Goal: Task Accomplishment & Management: Use online tool/utility

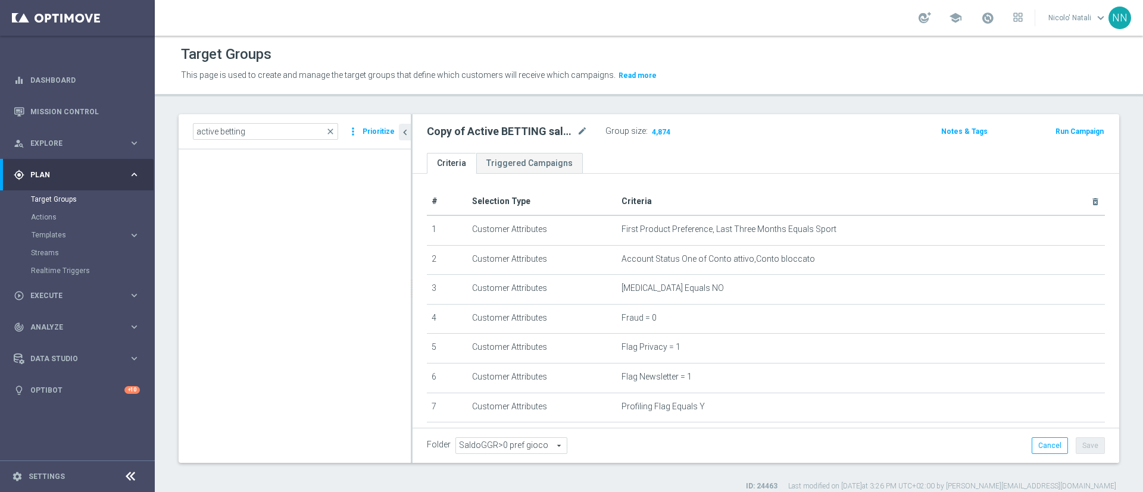
scroll to position [299, 0]
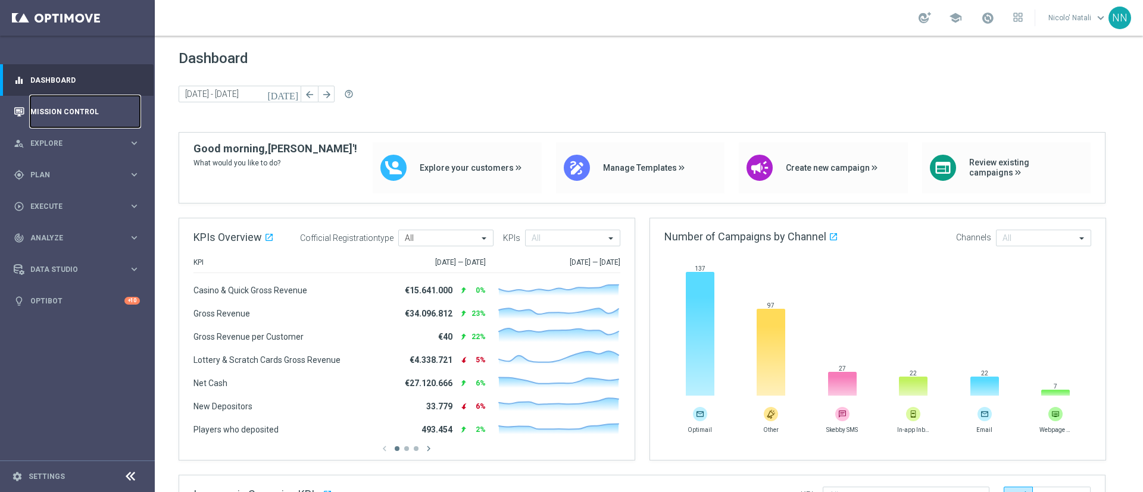
click at [77, 110] on link "Mission Control" at bounding box center [85, 112] width 110 height 32
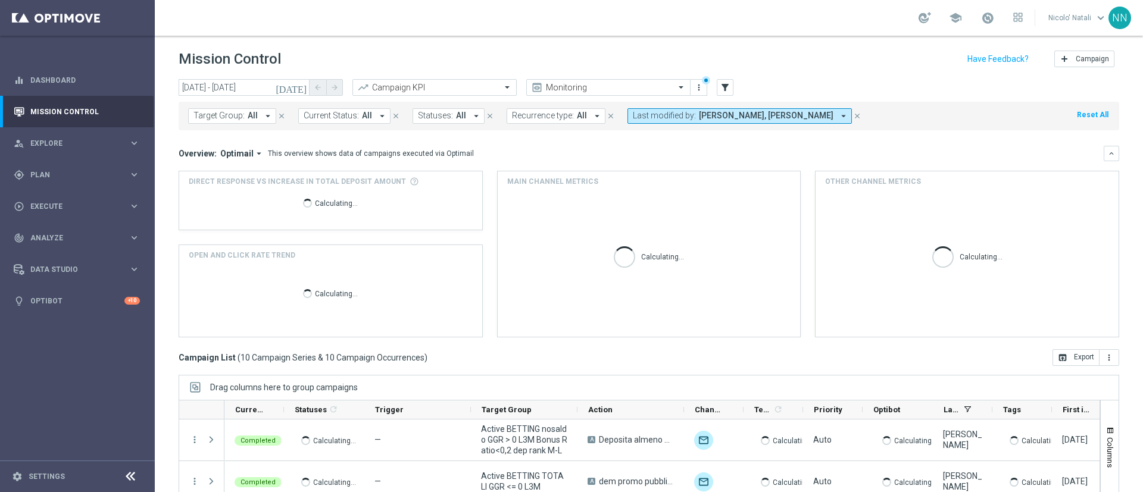
click at [252, 111] on span "All" at bounding box center [253, 116] width 10 height 10
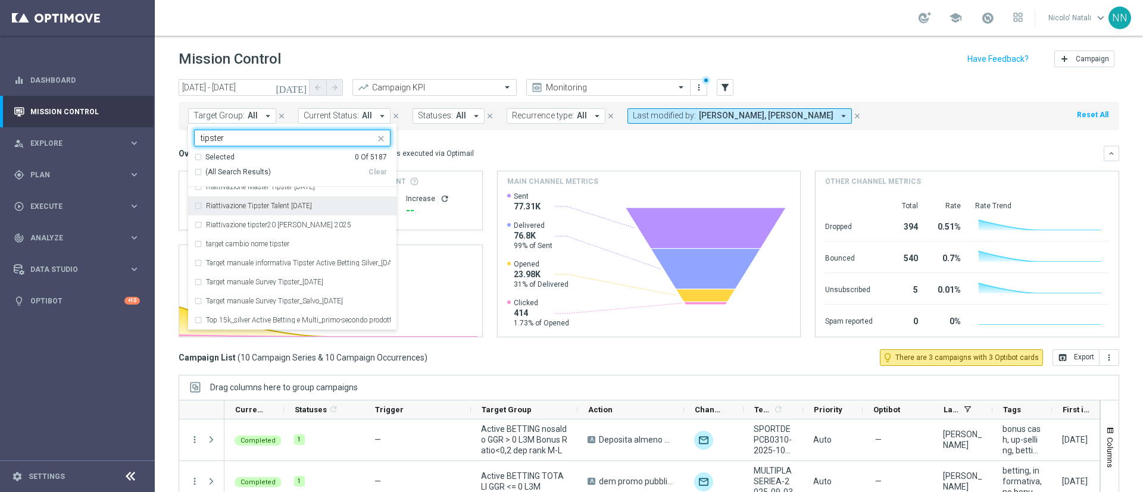
click at [265, 211] on div "Riattivazione Tipster Talent [DATE]" at bounding box center [292, 205] width 196 height 19
type input "tipster"
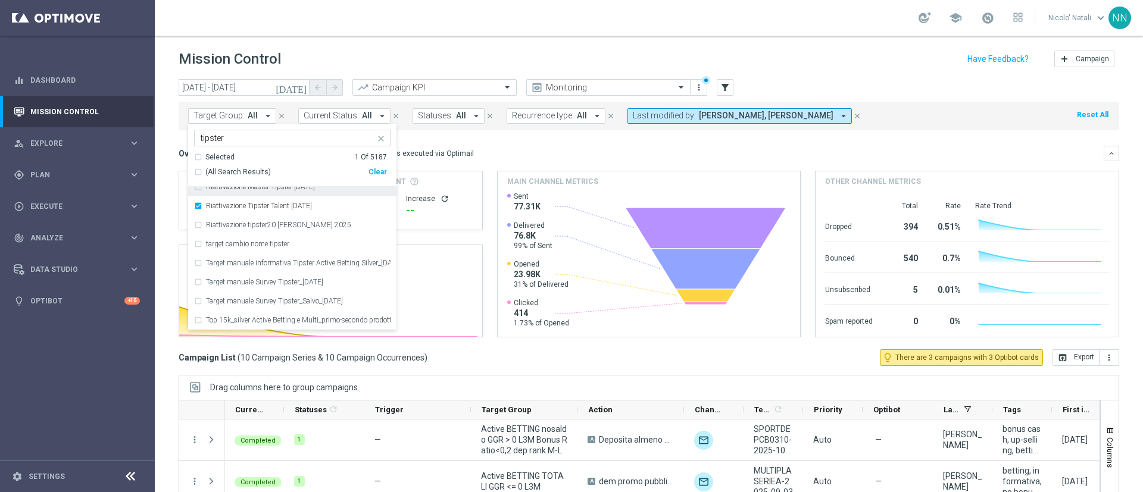
click at [480, 149] on div "Overview: Optimail arrow_drop_down This overview shows data of campaigns execut…" at bounding box center [641, 153] width 925 height 11
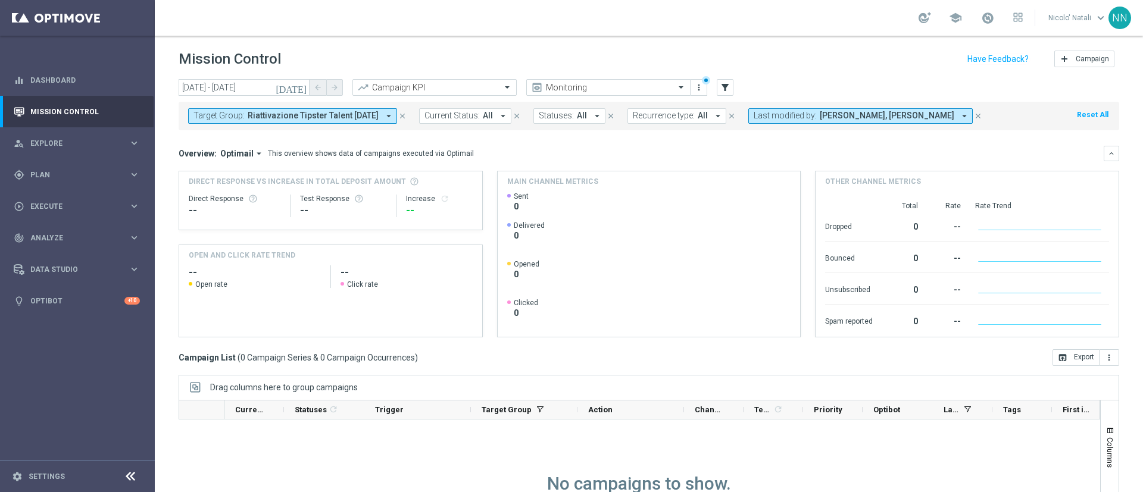
click at [296, 82] on button "[DATE]" at bounding box center [292, 88] width 36 height 18
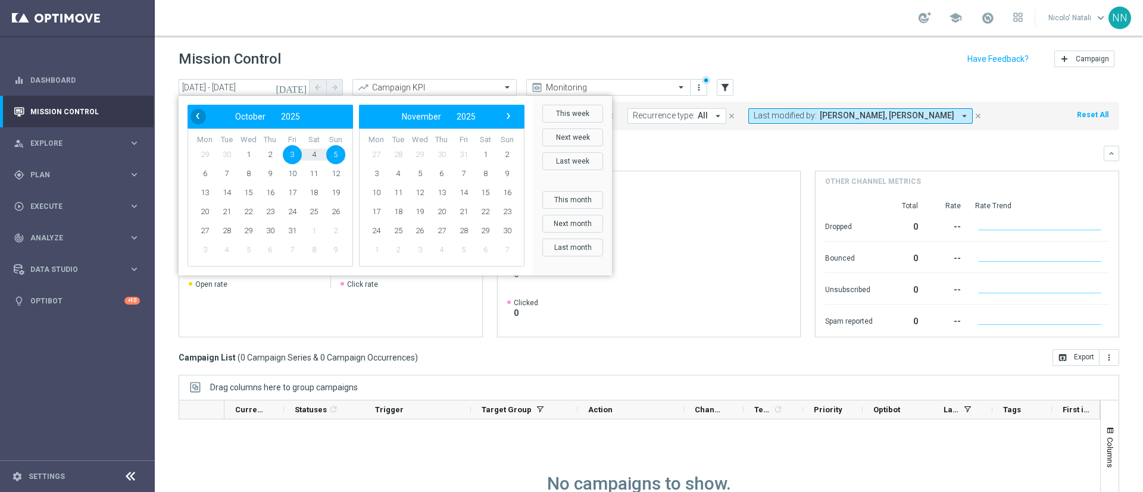
click at [192, 120] on span "‹" at bounding box center [197, 115] width 15 height 15
click at [199, 108] on span "‹" at bounding box center [197, 115] width 15 height 15
click at [276, 230] on span "28" at bounding box center [270, 230] width 19 height 19
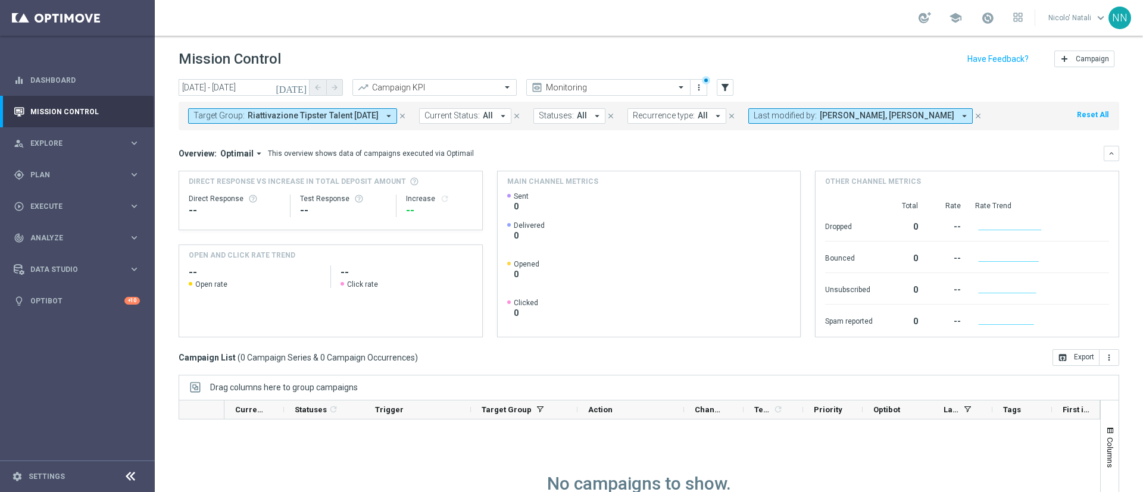
click at [303, 89] on icon "[DATE]" at bounding box center [292, 87] width 32 height 11
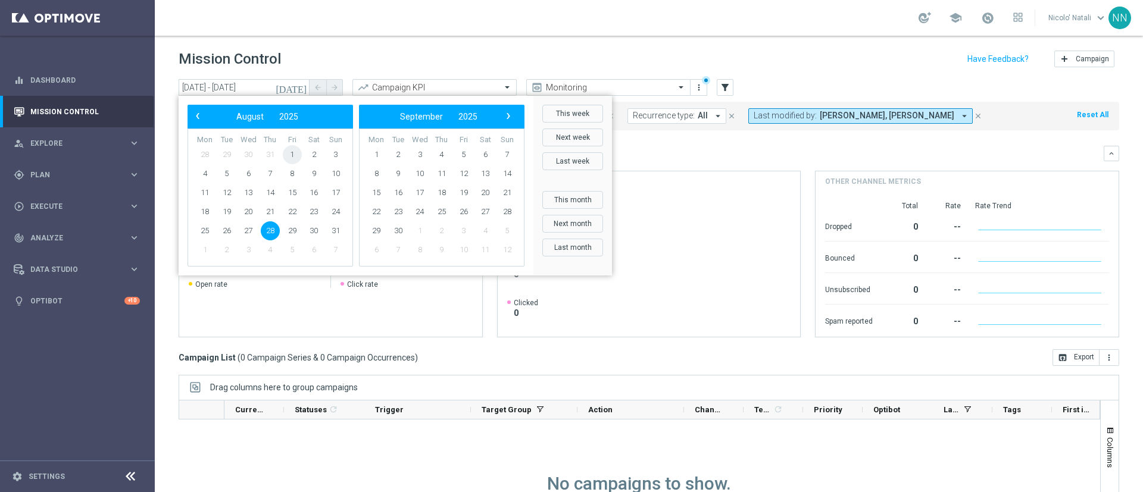
click at [285, 151] on span "1" at bounding box center [292, 154] width 19 height 19
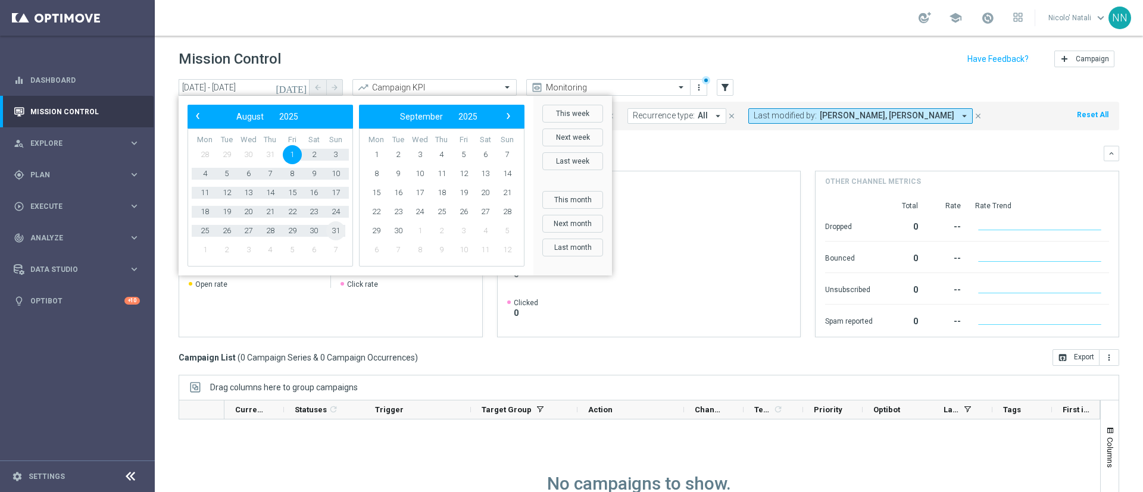
click at [336, 224] on span "31" at bounding box center [335, 230] width 19 height 19
type input "[DATE] - [DATE]"
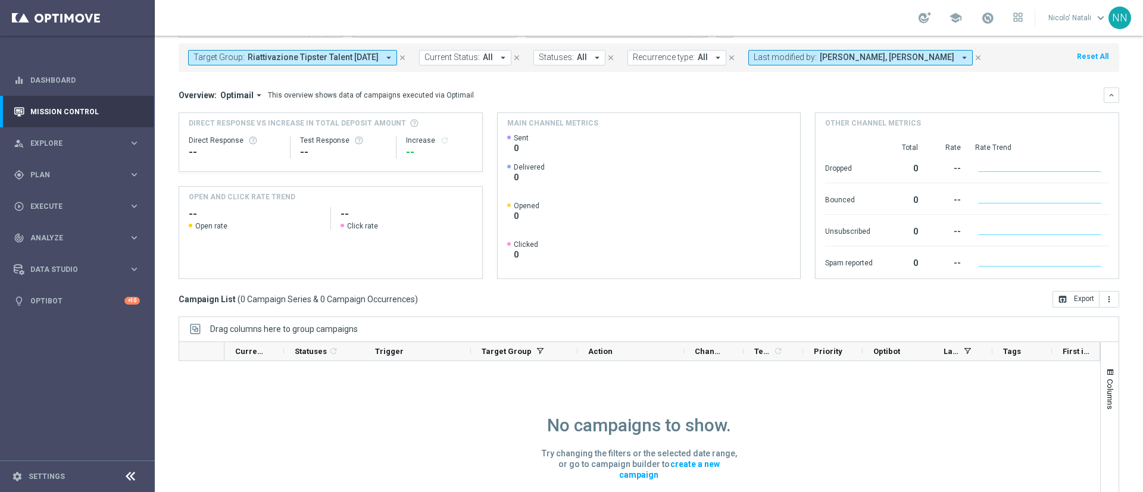
scroll to position [51, 0]
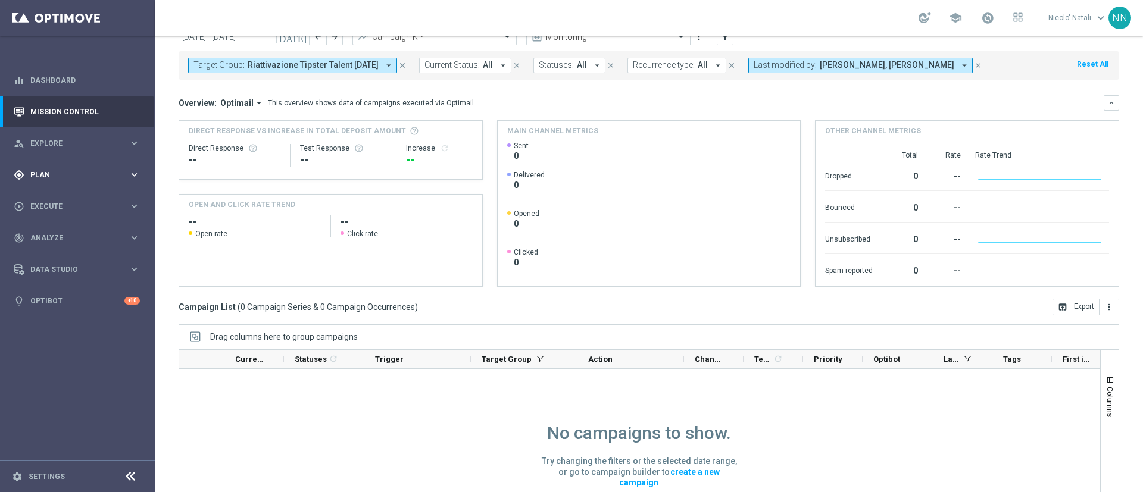
click at [42, 176] on span "Plan" at bounding box center [79, 174] width 98 height 7
click at [50, 233] on span "Templates" at bounding box center [74, 235] width 85 height 7
click at [49, 251] on link "Optimail" at bounding box center [80, 253] width 87 height 10
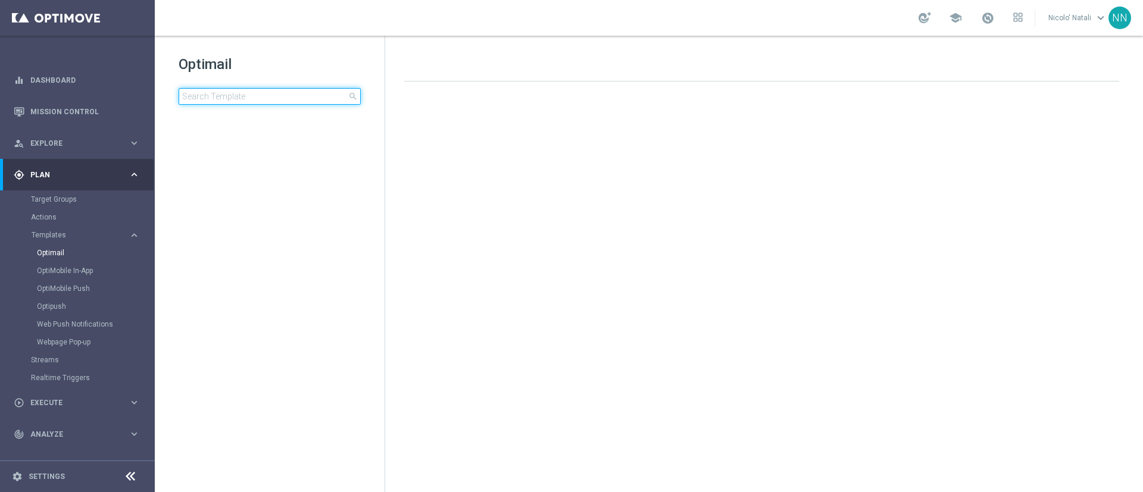
click at [287, 93] on input at bounding box center [270, 96] width 182 height 17
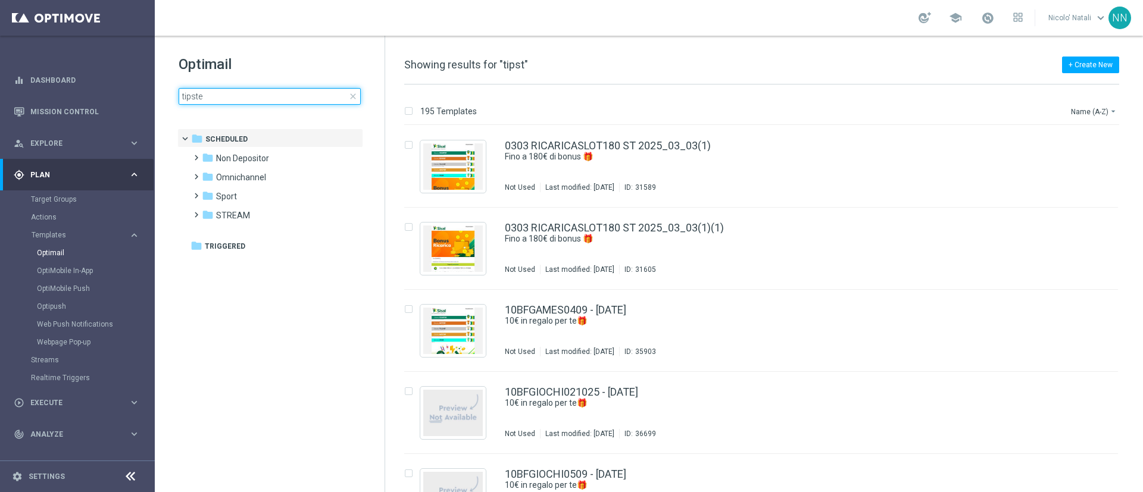
type input "tipster"
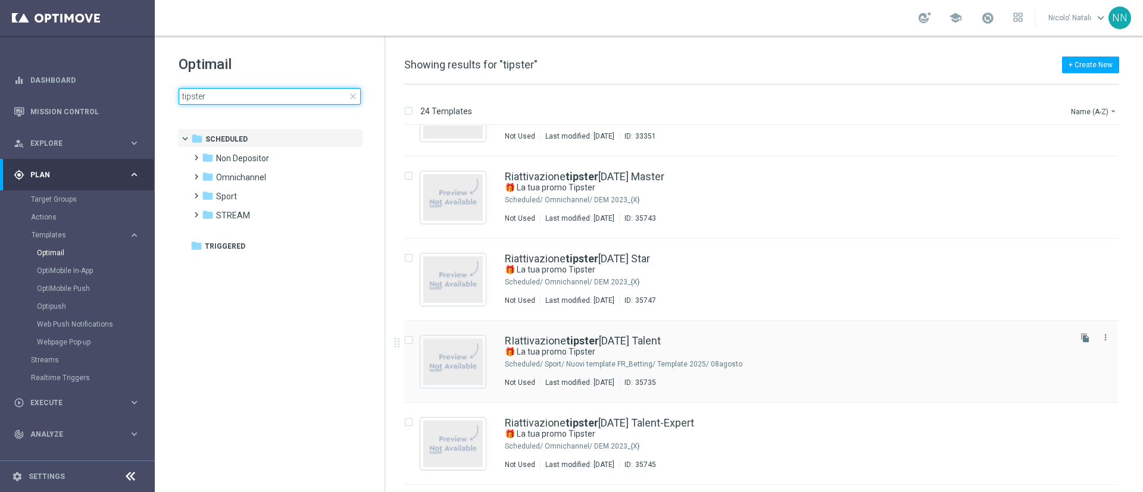
scroll to position [1176, 0]
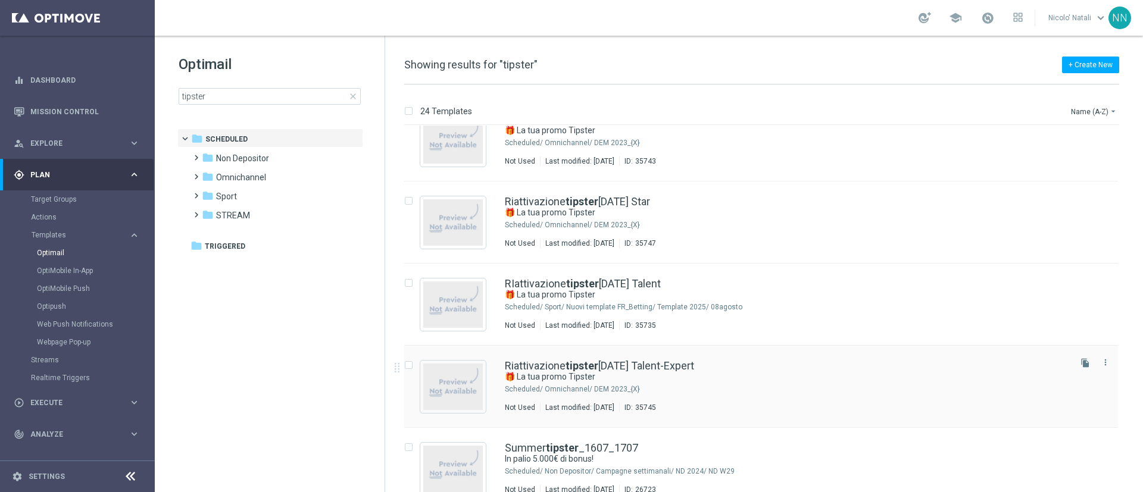
click at [614, 388] on div "Omnichannel/ DEM 2023_{X}" at bounding box center [806, 390] width 523 height 10
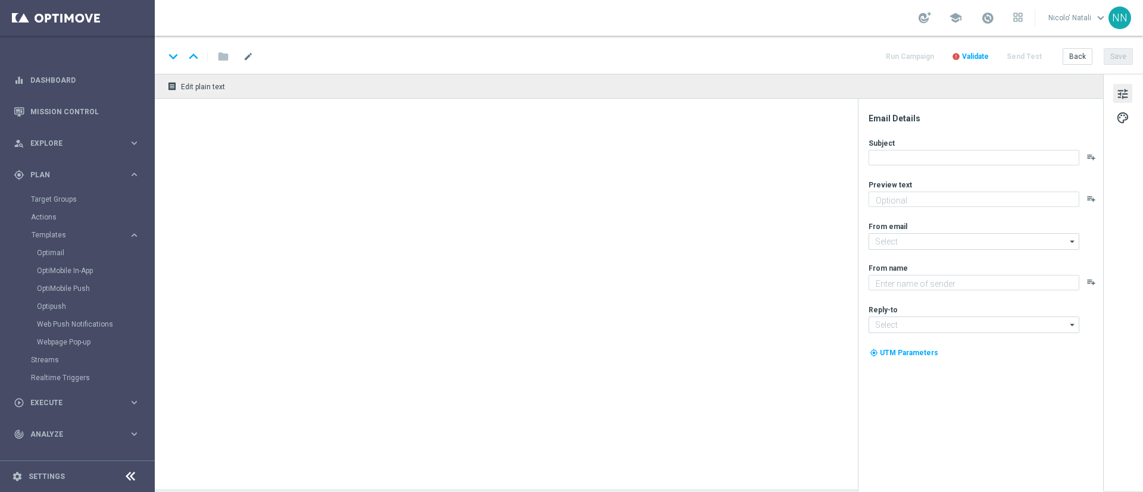
type textarea "Sblocca la tua Freebet e un [PERSON_NAME] bonus"
type input "[EMAIL_ADDRESS][DOMAIN_NAME]"
type textarea "Sisal"
type input "[EMAIL_ADDRESS][DOMAIN_NAME]"
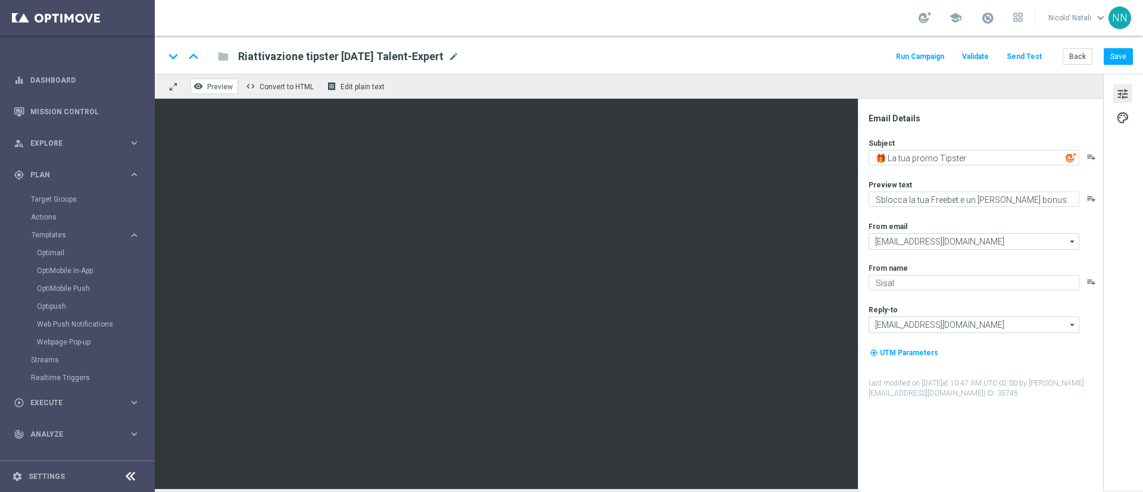
click at [207, 85] on span "Preview" at bounding box center [220, 87] width 26 height 8
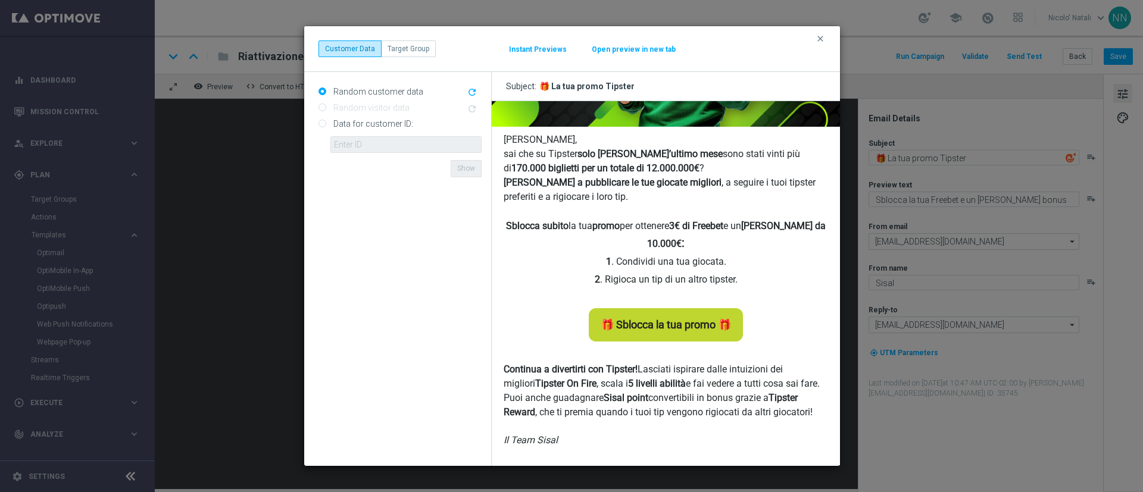
scroll to position [180, 0]
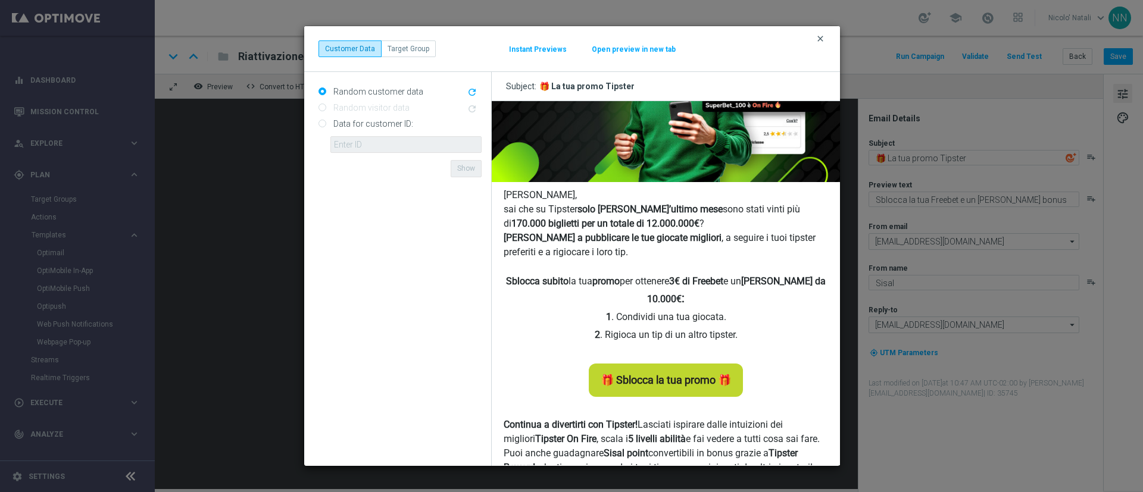
click at [817, 37] on icon "clear" at bounding box center [820, 39] width 10 height 10
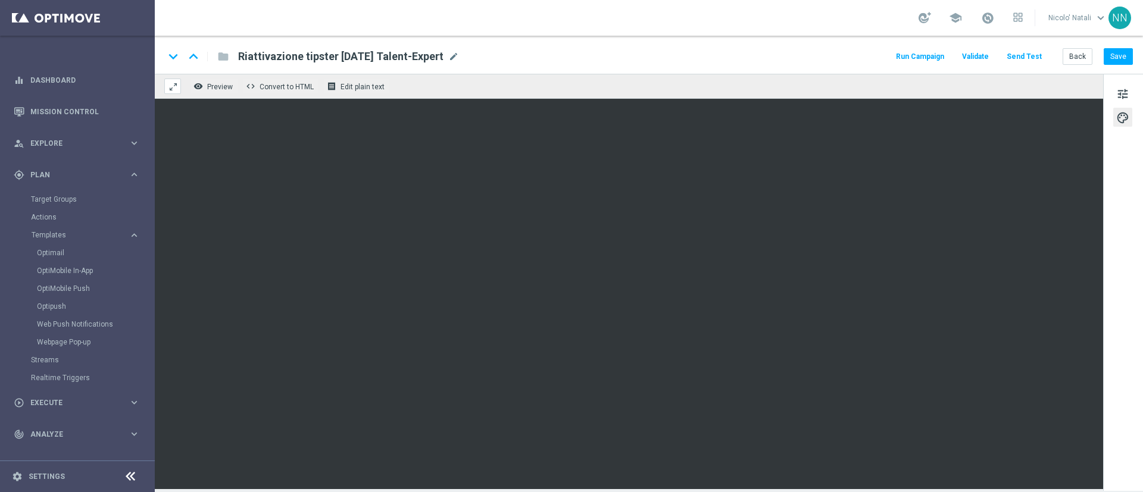
click at [174, 85] on span at bounding box center [173, 87] width 10 height 10
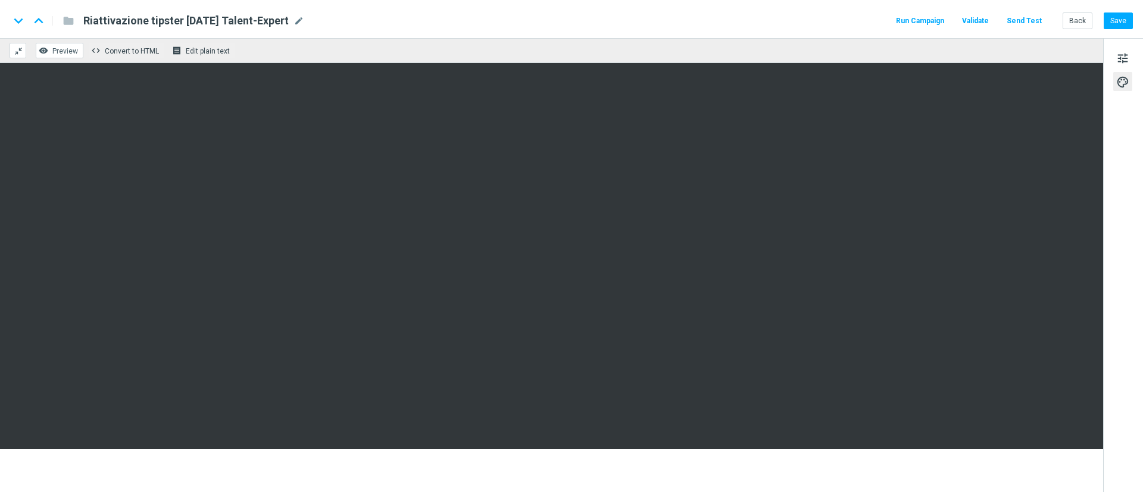
click at [69, 53] on span "Preview" at bounding box center [65, 51] width 26 height 8
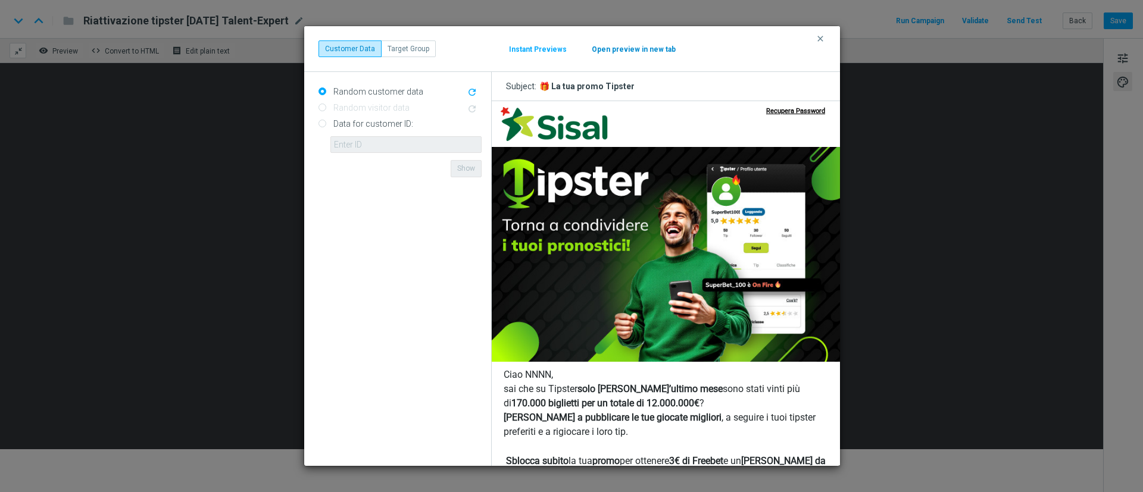
scroll to position [0, 0]
click at [515, 45] on button "Instant Previews" at bounding box center [537, 50] width 59 height 10
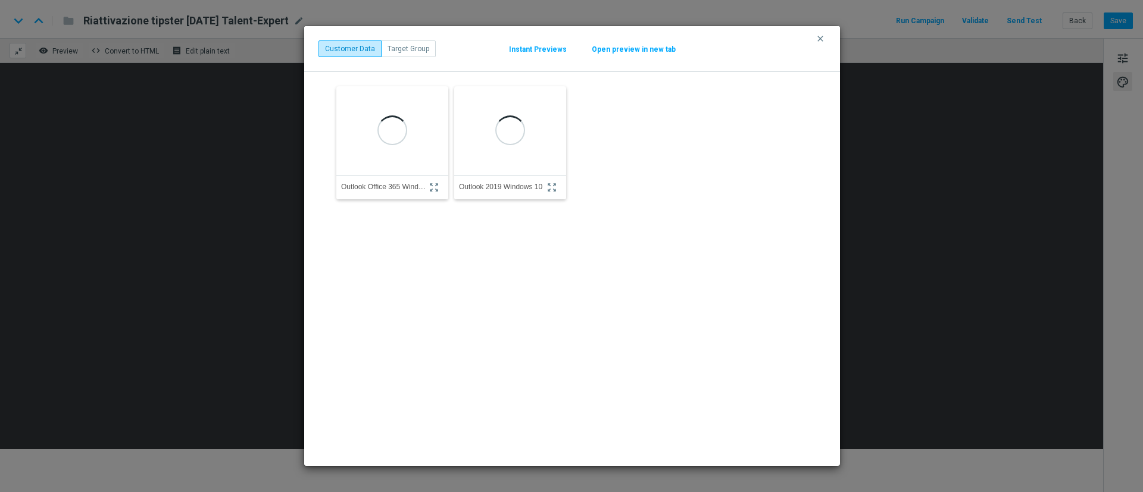
click at [624, 45] on button "Open preview in new tab" at bounding box center [633, 50] width 85 height 10
